Goal: Complete application form: Complete application form

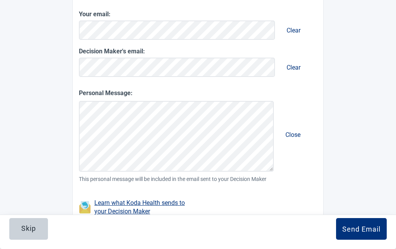
scroll to position [139, 0]
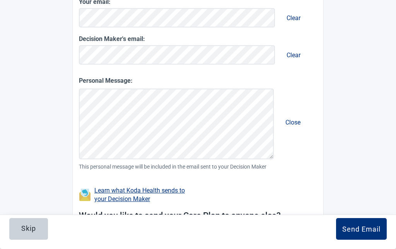
click at [40, 228] on button "Skip" at bounding box center [28, 229] width 39 height 22
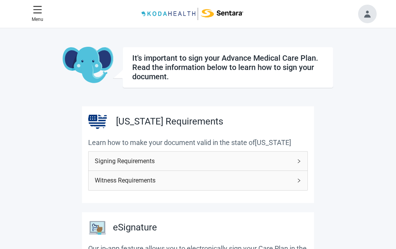
click at [40, 11] on icon "menu" at bounding box center [37, 9] width 9 height 9
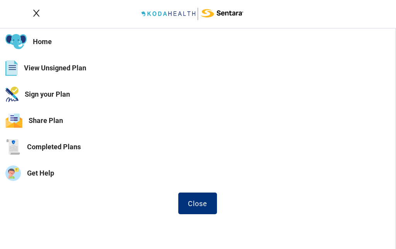
click at [72, 68] on button "View Unsigned Plan" at bounding box center [197, 68] width 395 height 26
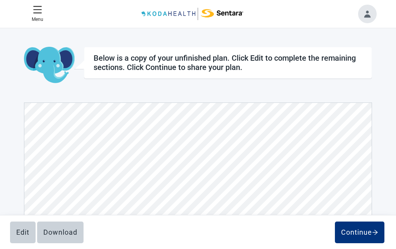
click at [36, 13] on icon "menu" at bounding box center [38, 9] width 8 height 7
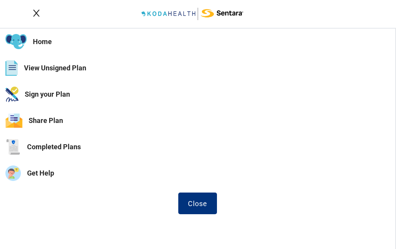
click at [43, 37] on button "Home" at bounding box center [197, 42] width 395 height 26
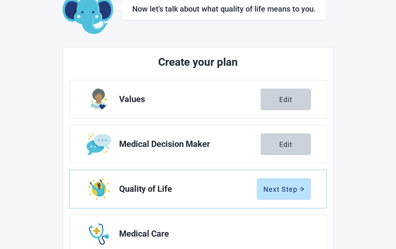
scroll to position [51, 0]
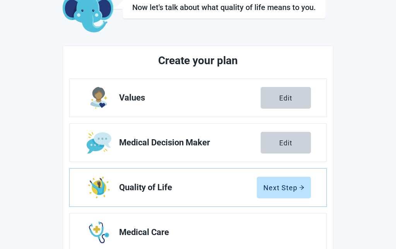
click at [130, 97] on span "Values" at bounding box center [190, 97] width 142 height 9
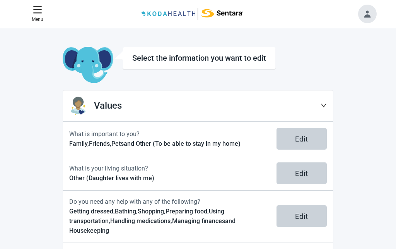
click at [306, 128] on button "Edit" at bounding box center [301, 139] width 50 height 22
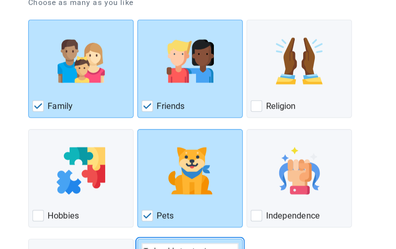
scroll to position [93, 0]
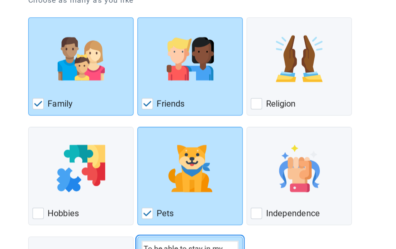
click at [245, 84] on div "Religion, checkbox, not checked" at bounding box center [249, 86] width 9 height 9
click at [241, 17] on input "Religion" at bounding box center [241, 16] width 0 height 0
checkbox input "true"
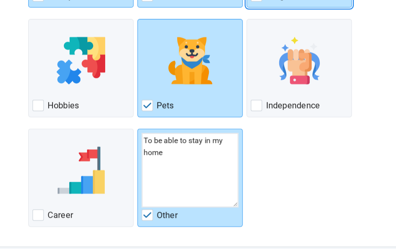
scroll to position [164, 0]
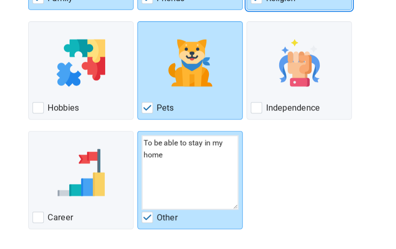
click at [280, 231] on div "Continue" at bounding box center [295, 235] width 31 height 8
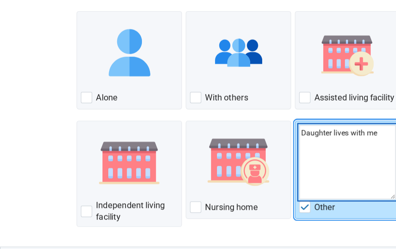
scroll to position [87, 0]
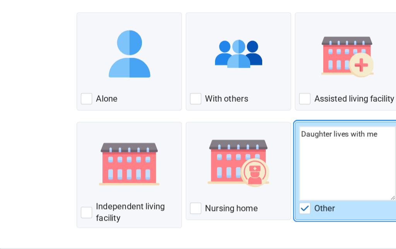
click at [295, 231] on div "Continue" at bounding box center [295, 235] width 31 height 8
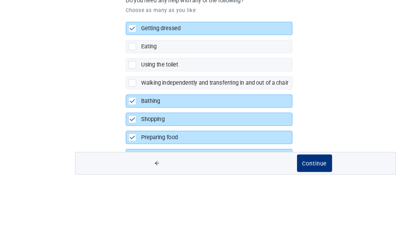
scroll to position [128, 0]
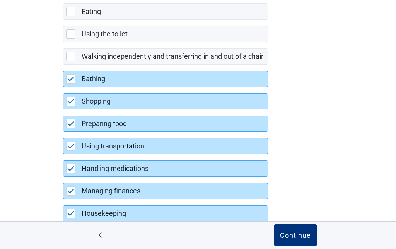
click at [301, 239] on div "Continue" at bounding box center [295, 235] width 31 height 8
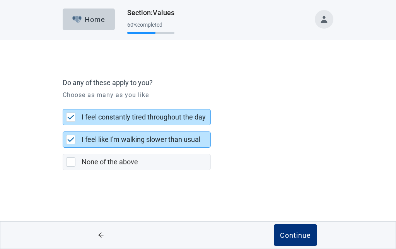
click at [295, 235] on div "Continue" at bounding box center [295, 235] width 31 height 8
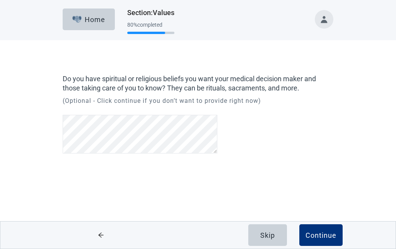
click at [325, 234] on div "Continue" at bounding box center [320, 235] width 31 height 8
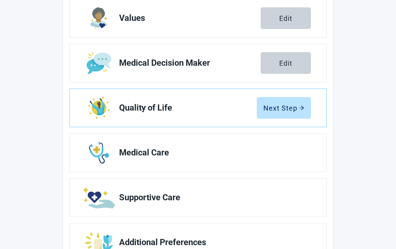
scroll to position [162, 0]
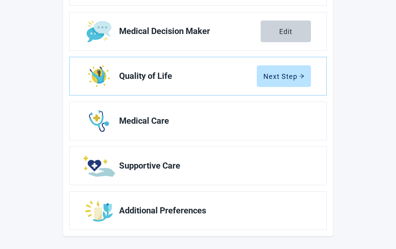
click at [283, 77] on div "Next Step" at bounding box center [283, 76] width 41 height 8
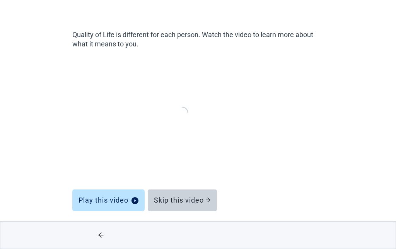
scroll to position [44, 0]
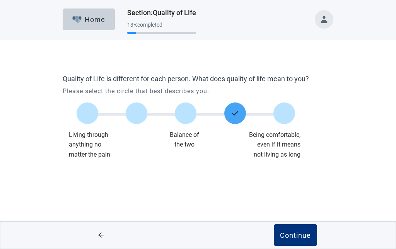
click at [298, 237] on div "Continue" at bounding box center [295, 235] width 31 height 8
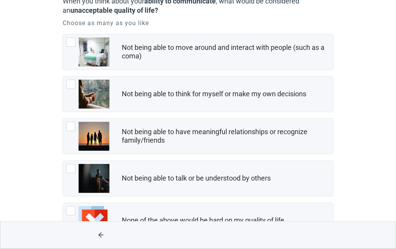
scroll to position [83, 0]
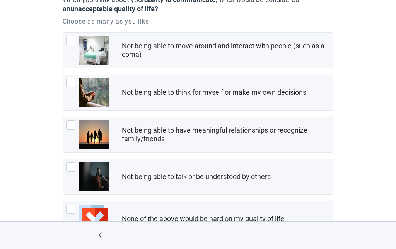
click at [67, 40] on div "Not being able to move around and interact with people (such as a coma), checkb…" at bounding box center [70, 40] width 9 height 9
click at [63, 33] on input "Not being able to move around and interact with people (such as a coma)" at bounding box center [63, 32] width 0 height 0
checkbox input "true"
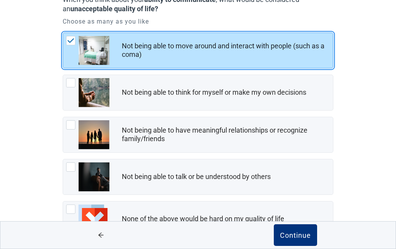
click at [72, 77] on div "Not being able to think for myself or make my own decisions" at bounding box center [198, 92] width 270 height 35
click at [63, 75] on input "Not being able to think for myself or make my own decisions" at bounding box center [63, 75] width 0 height 0
checkbox input "true"
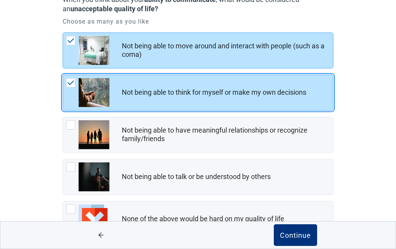
click at [69, 125] on div "Not being able to have meaningful relationships or recognize family/friends, ch…" at bounding box center [70, 124] width 9 height 9
click at [63, 117] on input "Not being able to have meaningful relationships or recognize family/friends" at bounding box center [63, 117] width 0 height 0
checkbox input "true"
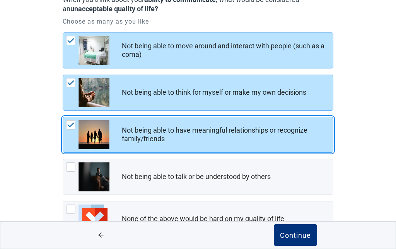
click at [70, 167] on div "Not being able to talk or be understood by others, checkbox, not checked" at bounding box center [70, 166] width 9 height 9
click at [63, 159] on input "Not being able to talk or be understood by others" at bounding box center [63, 159] width 0 height 0
checkbox input "true"
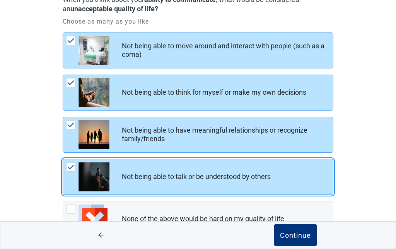
click at [297, 239] on div "Continue" at bounding box center [295, 235] width 31 height 8
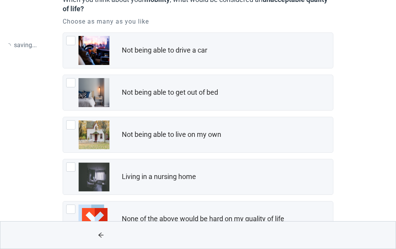
click at [296, 166] on html "Skip to main content saving ... Home Section : Quality of Life 38 % completed W…" at bounding box center [198, 41] width 396 height 249
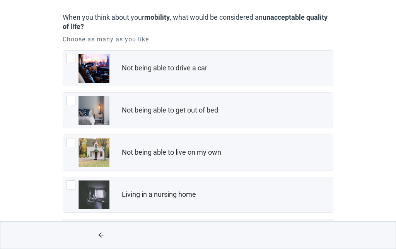
scroll to position [65, 0]
click at [63, 105] on div "Not being able to get out of bed" at bounding box center [198, 110] width 270 height 35
click at [63, 93] on input "Not being able to get out of bed" at bounding box center [63, 93] width 0 height 0
checkbox input "true"
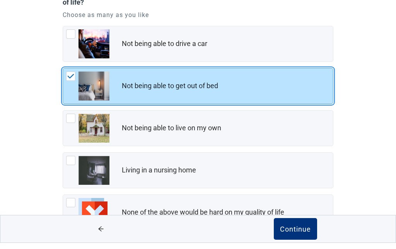
scroll to position [83, 0]
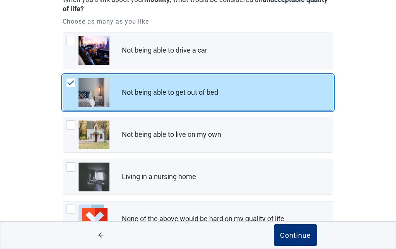
click at [70, 121] on div "Not being able to live on my own, checkbox, not checked" at bounding box center [70, 124] width 9 height 9
click at [63, 117] on input "Not being able to live on my own" at bounding box center [63, 117] width 0 height 0
checkbox input "true"
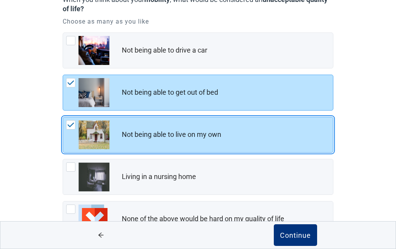
click at [70, 163] on div "Living in a nursing home, checkbox, not checked" at bounding box center [70, 166] width 9 height 9
click at [63, 159] on input "Living in a nursing home" at bounding box center [63, 159] width 0 height 0
checkbox input "true"
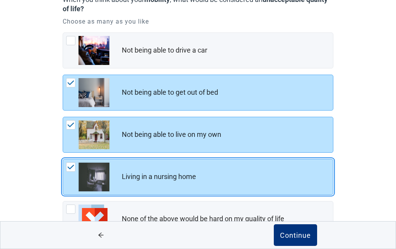
click at [300, 239] on div "Continue" at bounding box center [295, 235] width 31 height 8
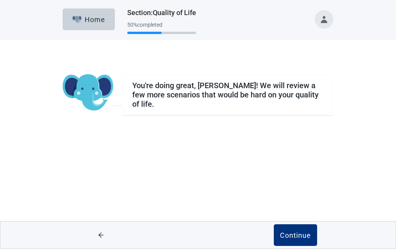
click at [294, 234] on div "Continue" at bounding box center [295, 235] width 31 height 8
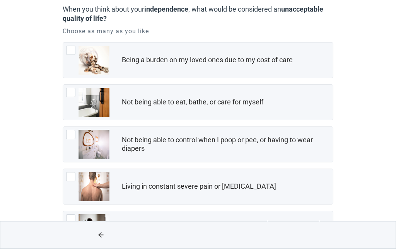
scroll to position [73, 0]
click at [71, 50] on div "Being a burden on my loved ones due to my cost of care, checkbox, not checked" at bounding box center [70, 50] width 9 height 9
click at [63, 43] on input "Being a burden on my loved ones due to my cost of care" at bounding box center [63, 42] width 0 height 0
checkbox input "true"
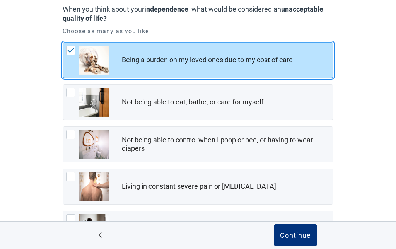
click at [67, 87] on div "Not being able to eat, bathe, or care for myself" at bounding box center [198, 102] width 270 height 35
click at [63, 85] on input "Not being able to eat, bathe, or care for myself" at bounding box center [63, 84] width 0 height 0
checkbox input "true"
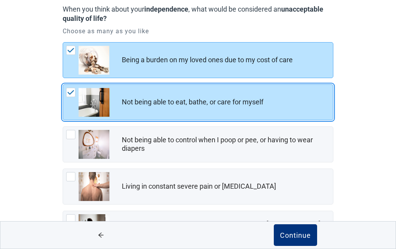
click at [70, 133] on div "Not being able to control when I poop or pee, or having to wear diapers, checkb…" at bounding box center [70, 134] width 9 height 9
click at [63, 127] on input "Not being able to control when I poop or pee, or having to wear diapers" at bounding box center [63, 126] width 0 height 0
checkbox input "true"
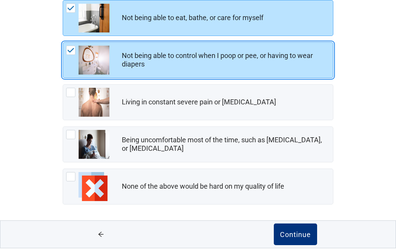
scroll to position [156, 0]
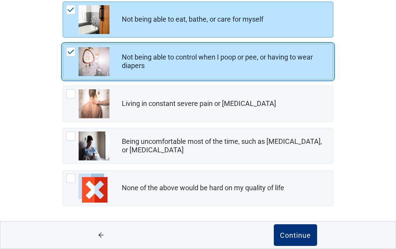
click at [68, 93] on div "Living in constant severe pain or shortness of breath, checkbox, not checked" at bounding box center [70, 93] width 9 height 9
click at [63, 86] on input "Living in constant severe pain or [MEDICAL_DATA]" at bounding box center [63, 86] width 0 height 0
checkbox input "true"
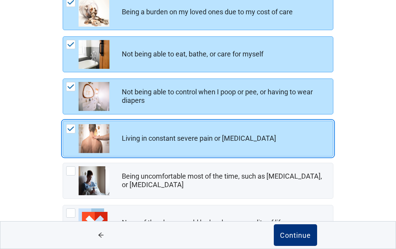
scroll to position [122, 0]
click at [70, 168] on div "Being uncomfortable most of the time, such as nausea, vomiting, or diarrhea, ch…" at bounding box center [70, 170] width 9 height 9
click at [63, 163] on input "Being uncomfortable most of the time, such as [MEDICAL_DATA], or [MEDICAL_DATA]" at bounding box center [63, 162] width 0 height 0
checkbox input "true"
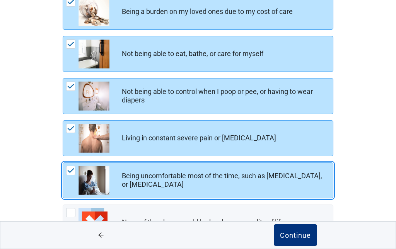
click at [296, 239] on div "Continue" at bounding box center [295, 235] width 31 height 8
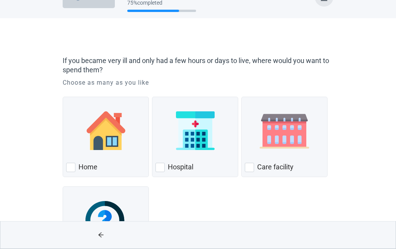
scroll to position [22, 0]
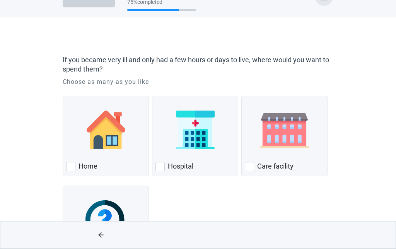
click at [73, 163] on div "Home, checkbox, not checked" at bounding box center [70, 166] width 9 height 9
click at [63, 97] on input "Home" at bounding box center [63, 96] width 0 height 0
checkbox input "true"
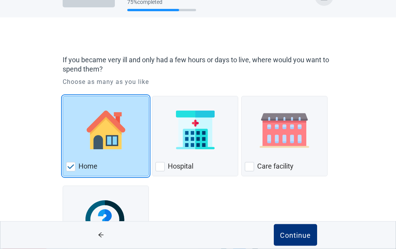
scroll to position [23, 0]
click at [295, 239] on div "Continue" at bounding box center [295, 235] width 31 height 8
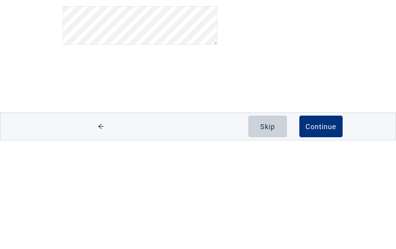
scroll to position [15, 0]
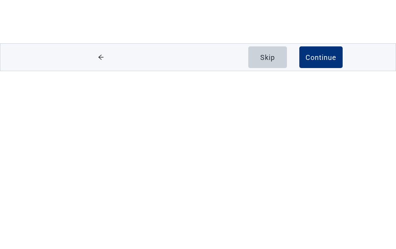
click at [324, 231] on div "Continue" at bounding box center [320, 235] width 31 height 8
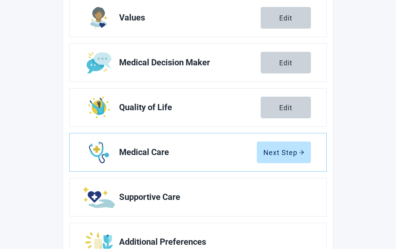
scroll to position [166, 0]
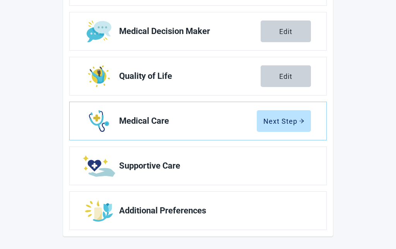
click at [282, 118] on div "Next Step" at bounding box center [283, 121] width 41 height 8
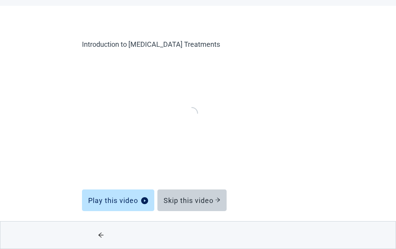
scroll to position [34, 0]
click at [331, 235] on div "Main content" at bounding box center [295, 235] width 194 height 27
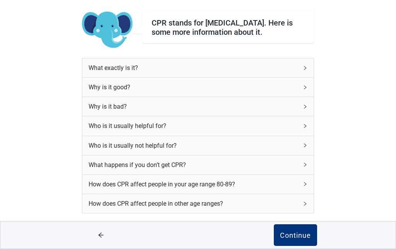
scroll to position [47, 0]
click at [297, 239] on div "Continue" at bounding box center [295, 235] width 31 height 8
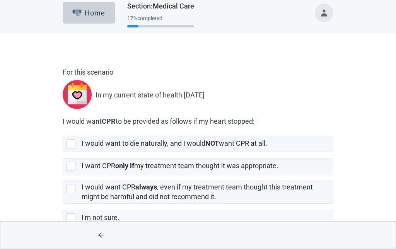
scroll to position [24, 0]
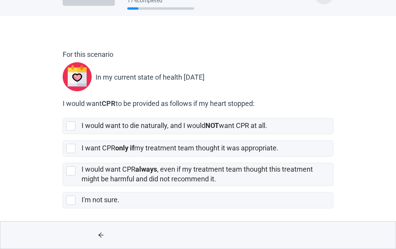
click at [69, 202] on div "I'm not sure., checkbox, not selected" at bounding box center [70, 200] width 9 height 9
click at [63, 186] on input "I'm not sure." at bounding box center [63, 186] width 0 height 0
checkbox input "true"
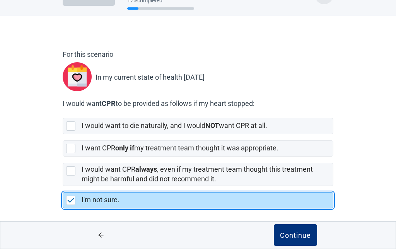
click at [73, 148] on div "[object Object], checkbox, not selected" at bounding box center [70, 148] width 9 height 9
click at [63, 135] on input "I want CPR only if my treatment team thought it was appropriate." at bounding box center [63, 134] width 0 height 0
checkbox input "true"
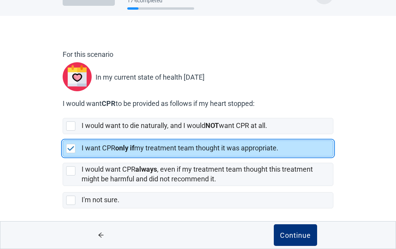
checkbox input "false"
click at [299, 234] on div "Continue" at bounding box center [295, 235] width 31 height 8
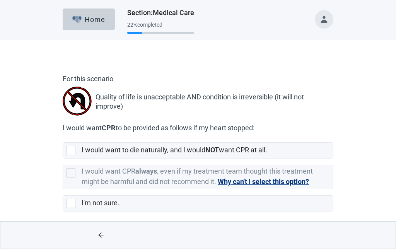
scroll to position [3, 0]
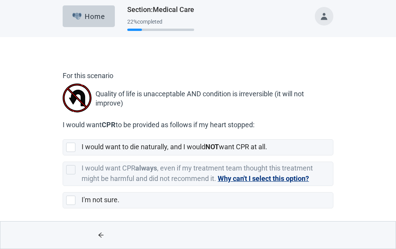
click at [100, 234] on icon "arrow-left" at bounding box center [101, 235] width 6 height 6
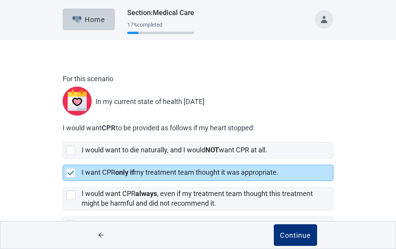
click at [293, 237] on div "Continue" at bounding box center [295, 235] width 31 height 8
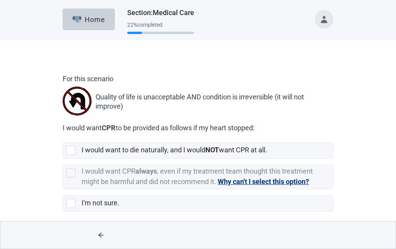
click at [68, 147] on div "[object Object], checkbox, not selected" at bounding box center [70, 150] width 9 height 9
click at [63, 136] on input "I would want to die naturally, and I would NOT want CPR at all." at bounding box center [63, 136] width 0 height 0
checkbox input "true"
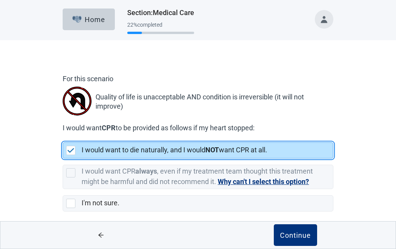
click at [297, 234] on div "Continue" at bounding box center [295, 235] width 31 height 8
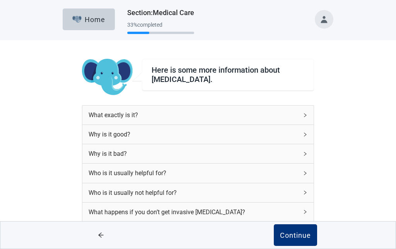
scroll to position [40, 0]
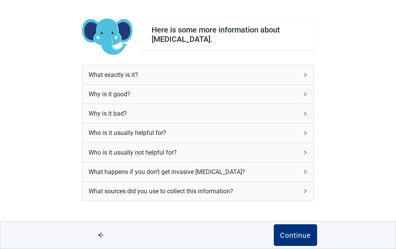
click at [299, 236] on div "Continue" at bounding box center [295, 235] width 31 height 8
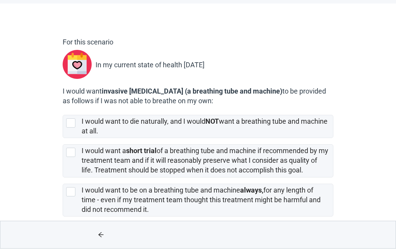
scroll to position [35, 0]
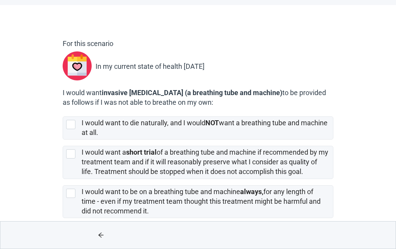
click at [69, 152] on div "[object Object], checkbox, not selected" at bounding box center [70, 153] width 9 height 9
click at [63, 140] on input "I would want a short trial of a breathing tube and machine if recommended by my…" at bounding box center [63, 140] width 0 height 0
checkbox input "true"
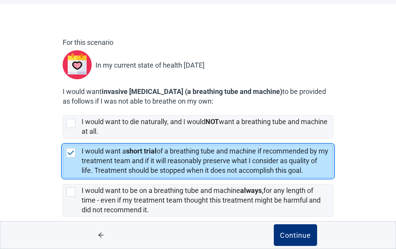
scroll to position [35, 0]
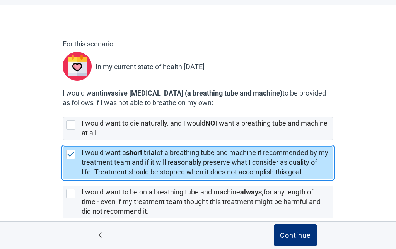
click at [297, 239] on div "Continue" at bounding box center [295, 235] width 31 height 8
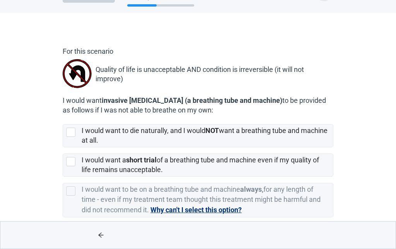
scroll to position [26, 0]
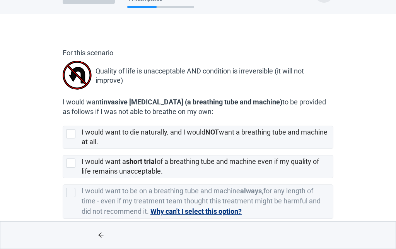
click at [67, 134] on div "[object Object], checkbox, not selected" at bounding box center [70, 133] width 9 height 9
click at [63, 120] on input "I would want to die naturally, and I would NOT want a breathing tube and machin…" at bounding box center [63, 119] width 0 height 0
checkbox input "true"
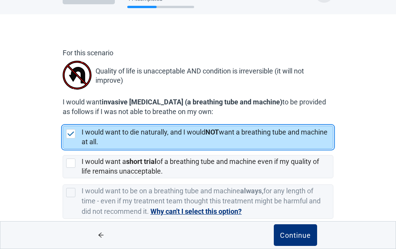
click at [297, 239] on div "Continue" at bounding box center [295, 235] width 31 height 8
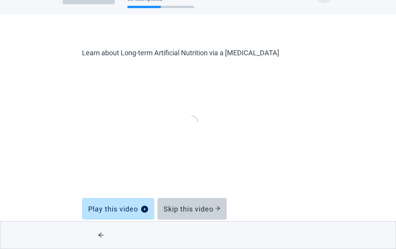
scroll to position [34, 0]
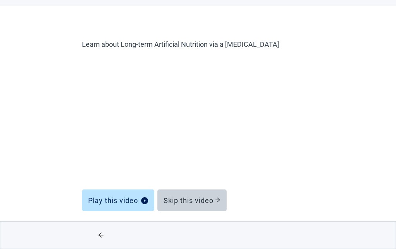
click at [199, 50] on div "Learn about Long-term Artificial Nutrition via a [MEDICAL_DATA] Play this video…" at bounding box center [198, 124] width 232 height 168
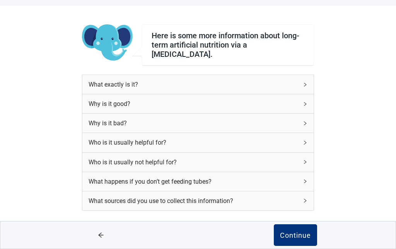
click at [302, 237] on div "Continue" at bounding box center [295, 235] width 31 height 8
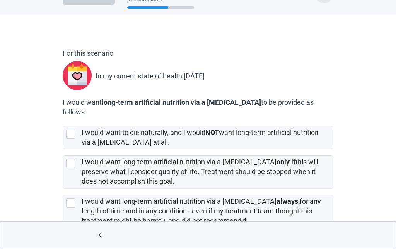
scroll to position [26, 0]
click at [72, 159] on div "[object Object], checkbox, not selected" at bounding box center [70, 163] width 9 height 9
click at [63, 149] on input "I would want long-term artificial nutrition via a [MEDICAL_DATA] only if this w…" at bounding box center [63, 149] width 0 height 0
checkbox input "true"
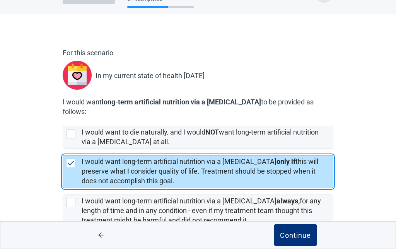
click at [295, 239] on div "Continue" at bounding box center [295, 235] width 31 height 8
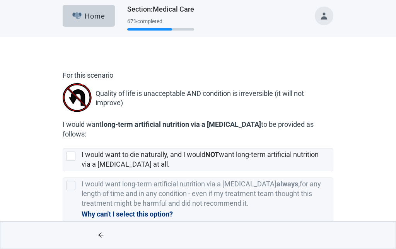
scroll to position [29, 0]
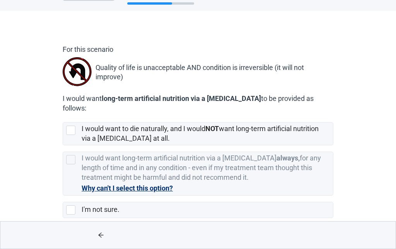
click at [70, 126] on div "[object Object], checkbox, not selected" at bounding box center [70, 130] width 9 height 9
click at [63, 116] on input "I would want to die naturally, and I would NOT want long-term artificial nutrit…" at bounding box center [63, 116] width 0 height 0
checkbox input "true"
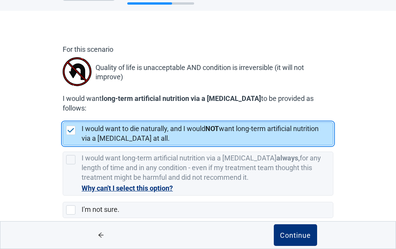
click at [297, 236] on div "Continue" at bounding box center [295, 235] width 31 height 8
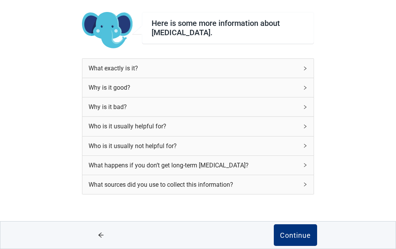
scroll to position [55, 0]
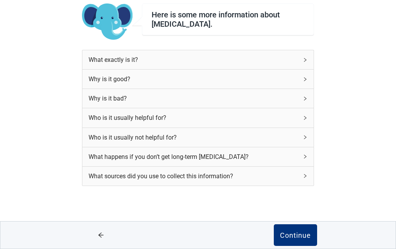
click at [301, 237] on div "Continue" at bounding box center [295, 235] width 31 height 8
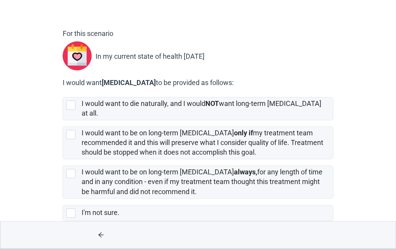
scroll to position [51, 0]
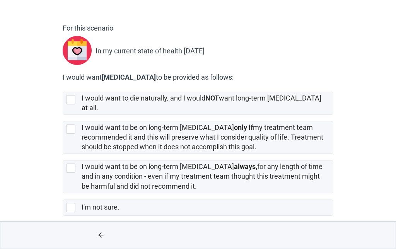
click at [72, 95] on div "[object Object], checkbox, not selected" at bounding box center [70, 99] width 9 height 9
click at [63, 86] on input "I would want to die naturally, and I would NOT want long-term [MEDICAL_DATA] at…" at bounding box center [63, 85] width 0 height 0
checkbox input "true"
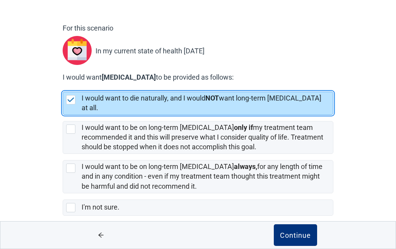
click at [297, 240] on button "Continue" at bounding box center [295, 235] width 43 height 22
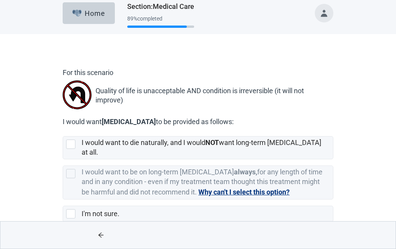
scroll to position [13, 0]
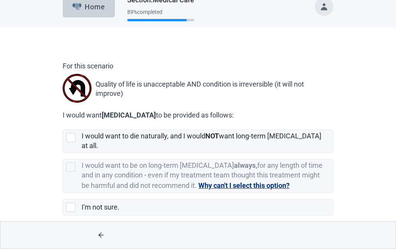
click at [71, 138] on div "[object Object], checkbox, not selected" at bounding box center [70, 137] width 9 height 9
click at [63, 124] on input "I would want to die naturally, and I would NOT want long-term [MEDICAL_DATA] at…" at bounding box center [63, 123] width 0 height 0
checkbox input "true"
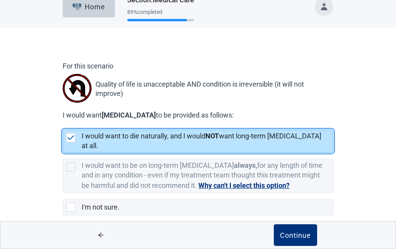
click at [303, 236] on div "Continue" at bounding box center [295, 235] width 31 height 8
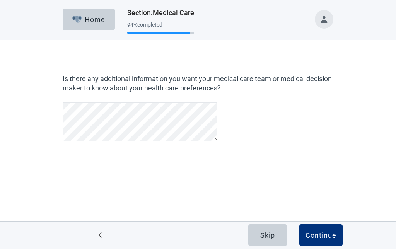
click at [325, 234] on div "Continue" at bounding box center [320, 235] width 31 height 8
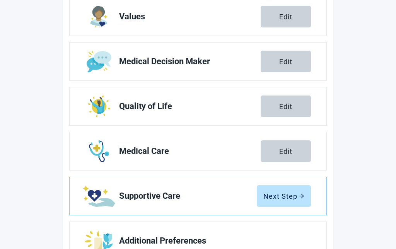
scroll to position [130, 0]
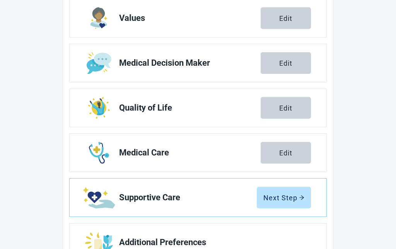
click at [285, 194] on div "Next Step" at bounding box center [283, 198] width 41 height 8
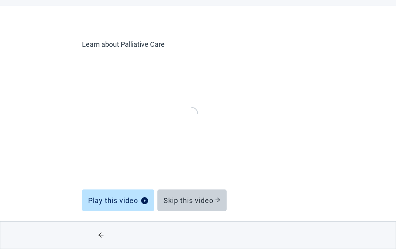
scroll to position [34, 0]
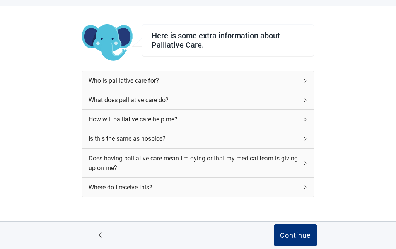
click at [292, 237] on div "Continue" at bounding box center [295, 235] width 31 height 8
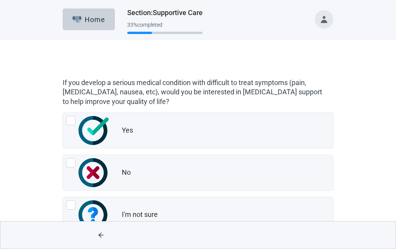
scroll to position [27, 0]
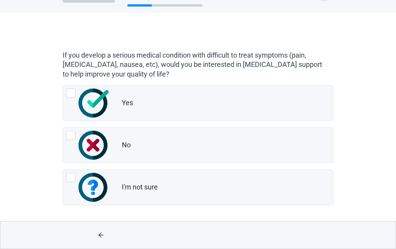
click at [71, 95] on div "Yes, radio button, not checked" at bounding box center [70, 93] width 9 height 9
click at [63, 85] on input "Yes" at bounding box center [63, 85] width 0 height 0
radio input "true"
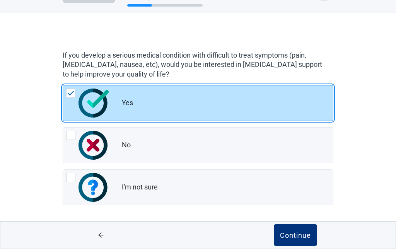
click at [300, 235] on div "Continue" at bounding box center [295, 235] width 31 height 8
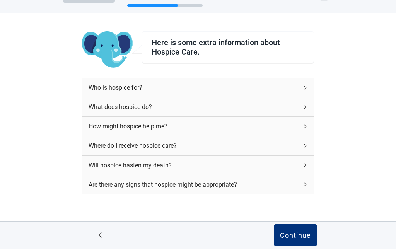
scroll to position [36, 0]
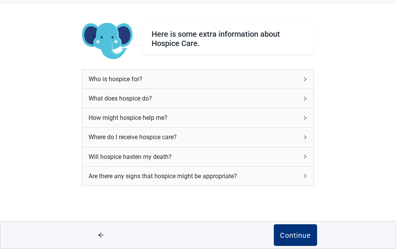
click at [302, 240] on button "Continue" at bounding box center [295, 235] width 43 height 22
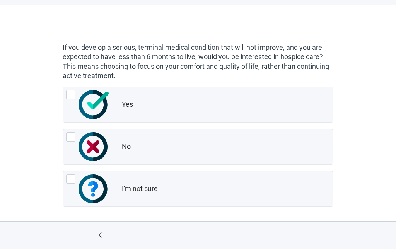
scroll to position [35, 0]
click at [73, 92] on div "Yes, radio button, not checked" at bounding box center [70, 94] width 9 height 9
click at [63, 87] on input "Yes" at bounding box center [63, 87] width 0 height 0
radio input "true"
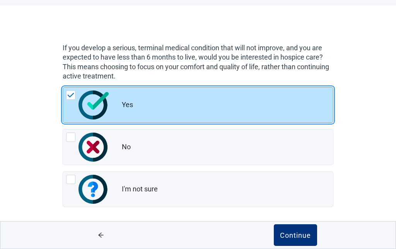
click at [299, 234] on div "Continue" at bounding box center [295, 235] width 31 height 8
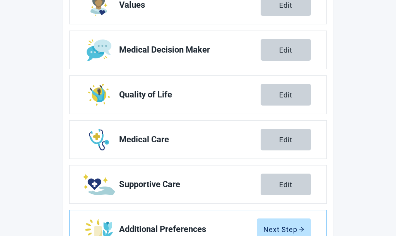
scroll to position [130, 0]
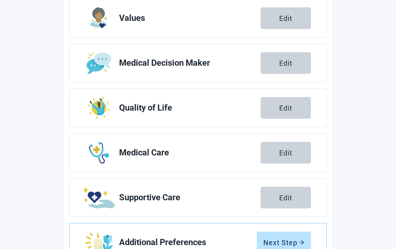
click at [286, 244] on div "Next Step" at bounding box center [283, 243] width 41 height 8
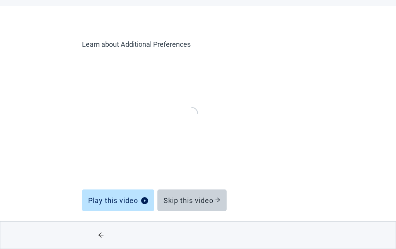
scroll to position [34, 0]
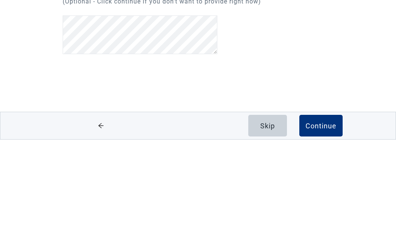
scroll to position [70, 0]
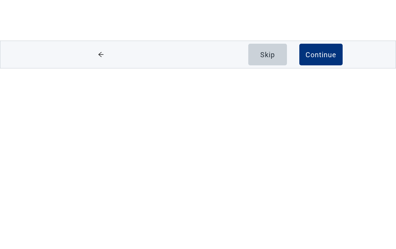
click at [321, 231] on div "Continue" at bounding box center [320, 235] width 31 height 8
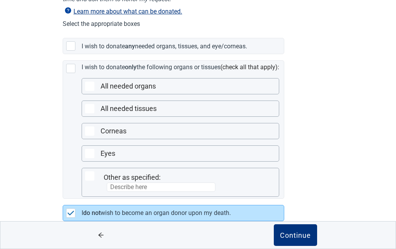
scroll to position [138, 0]
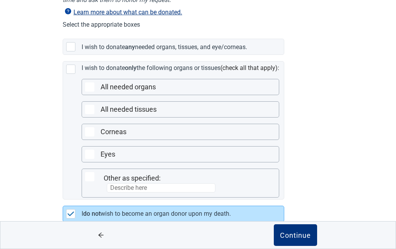
click at [69, 46] on div "Main content" at bounding box center [70, 46] width 9 height 9
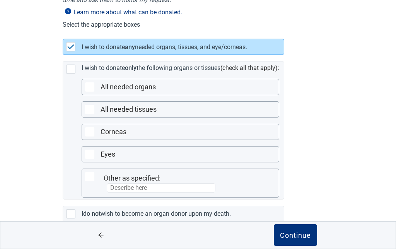
click at [67, 39] on div "I wish to donate any needed organs, tissues, and eye/corneas." at bounding box center [173, 46] width 221 height 15
click at [65, 211] on div "I do not wish to become an organ donor upon my death." at bounding box center [173, 213] width 221 height 15
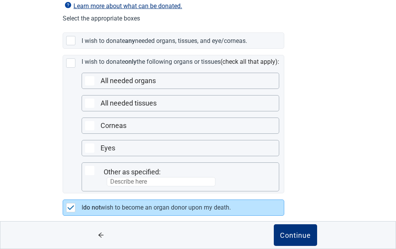
scroll to position [142, 0]
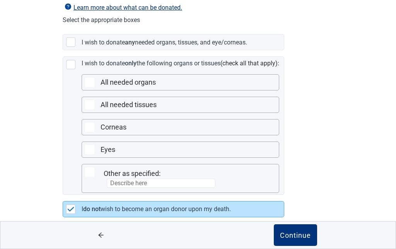
click at [300, 239] on div "Continue" at bounding box center [295, 235] width 31 height 8
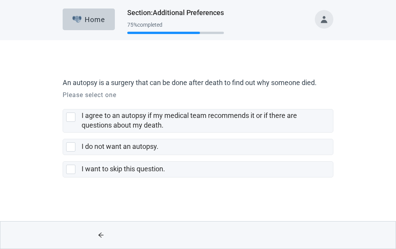
click at [65, 150] on div "I do not want an autopsy." at bounding box center [198, 146] width 270 height 15
click at [63, 133] on input "I do not want an autopsy." at bounding box center [63, 133] width 0 height 0
checkbox input "true"
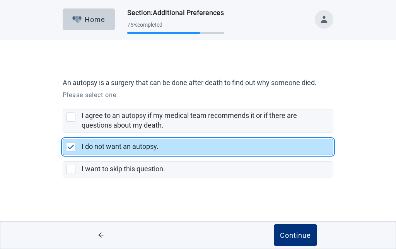
click at [298, 233] on div "Continue" at bounding box center [295, 235] width 31 height 8
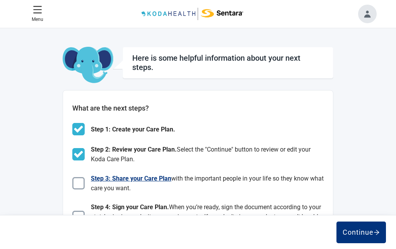
click at [84, 183] on img "Main content" at bounding box center [78, 183] width 12 height 12
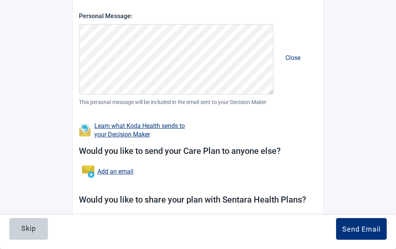
scroll to position [235, 0]
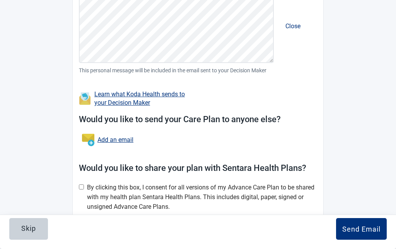
click at [26, 232] on div "Skip" at bounding box center [28, 229] width 15 height 8
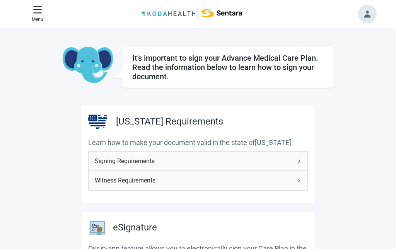
click at [369, 12] on button "Toggle account menu" at bounding box center [367, 14] width 19 height 19
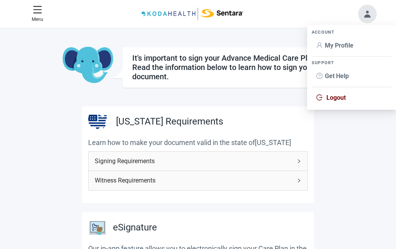
click at [337, 98] on span "Logout" at bounding box center [335, 97] width 19 height 7
